Goal: Transaction & Acquisition: Purchase product/service

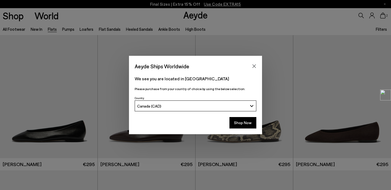
scroll to position [81, 0]
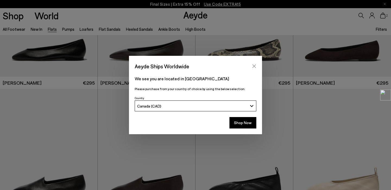
click at [256, 67] on icon "Close" at bounding box center [254, 66] width 4 height 4
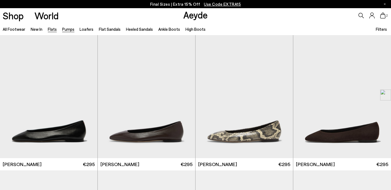
click at [69, 30] on link "Pumps" at bounding box center [68, 29] width 12 height 5
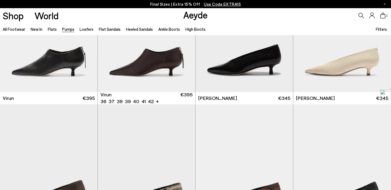
scroll to position [65, 0]
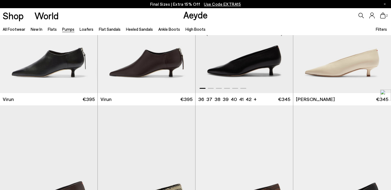
click at [271, 66] on img "1 / 6" at bounding box center [245, 31] width 98 height 123
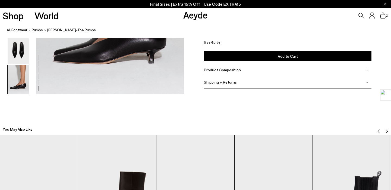
scroll to position [1009, 0]
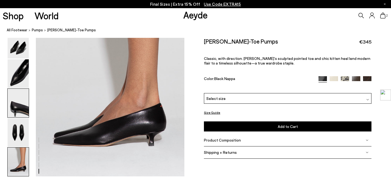
click at [24, 107] on img at bounding box center [18, 103] width 21 height 29
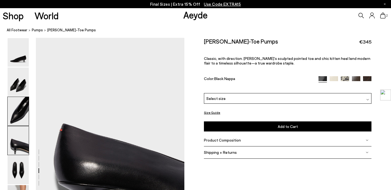
click at [24, 97] on img at bounding box center [18, 111] width 21 height 29
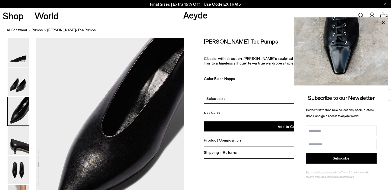
scroll to position [352, 0]
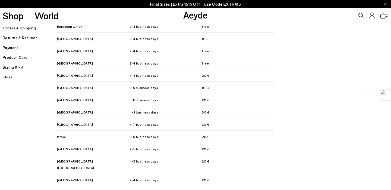
scroll to position [375, 0]
